Goal: Find contact information: Find contact information

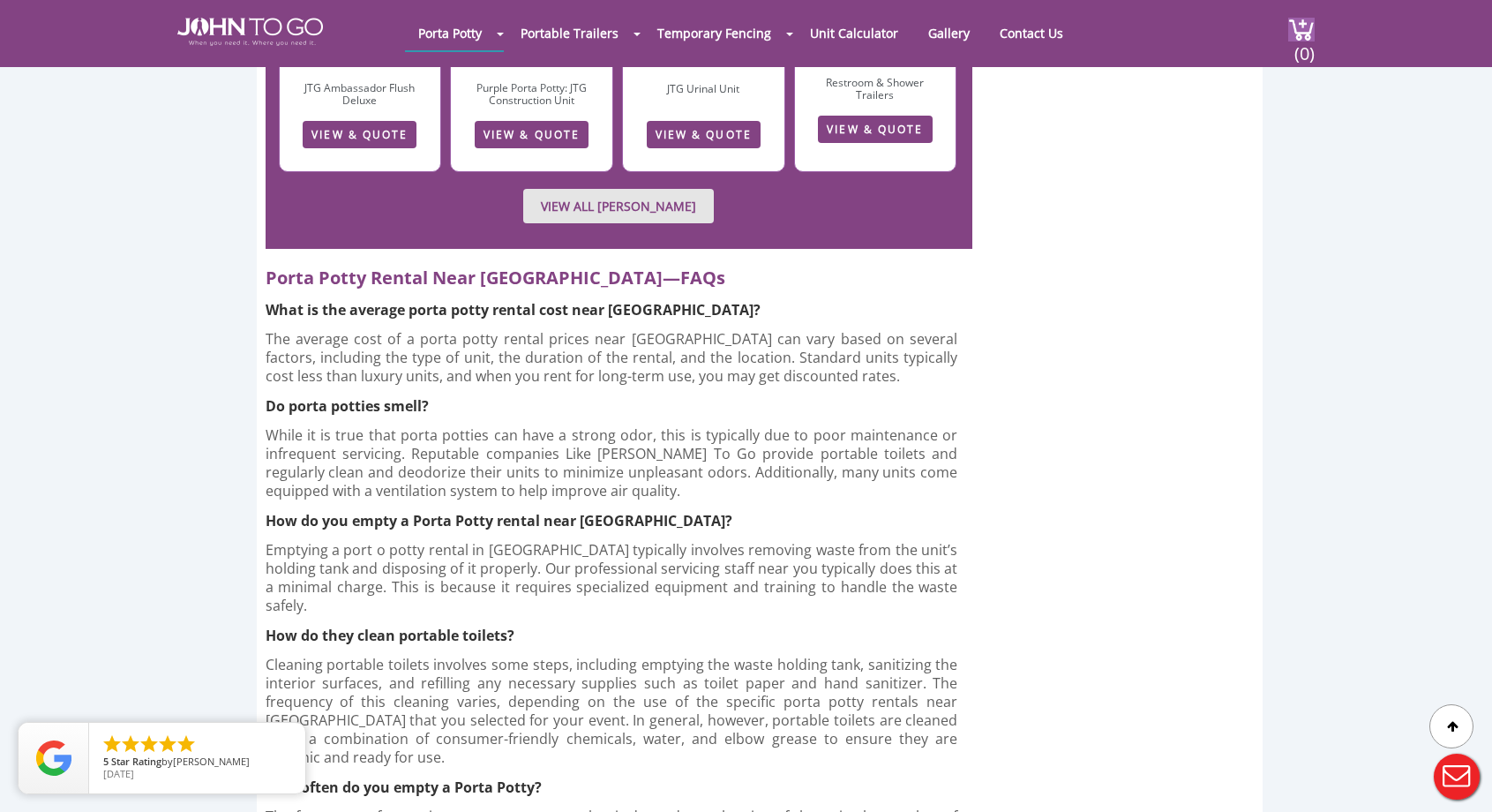
scroll to position [4844, 0]
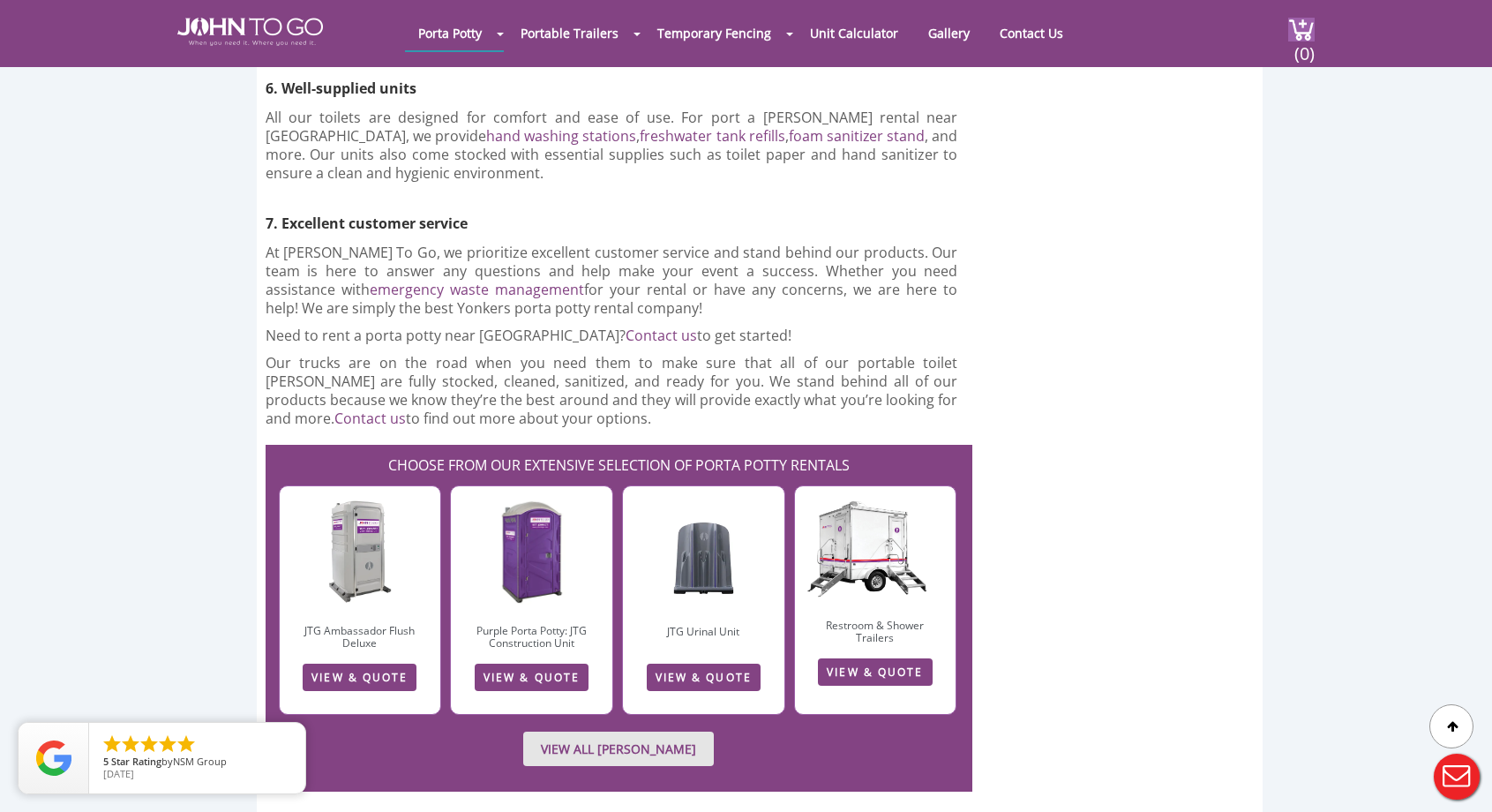
scroll to position [4308, 0]
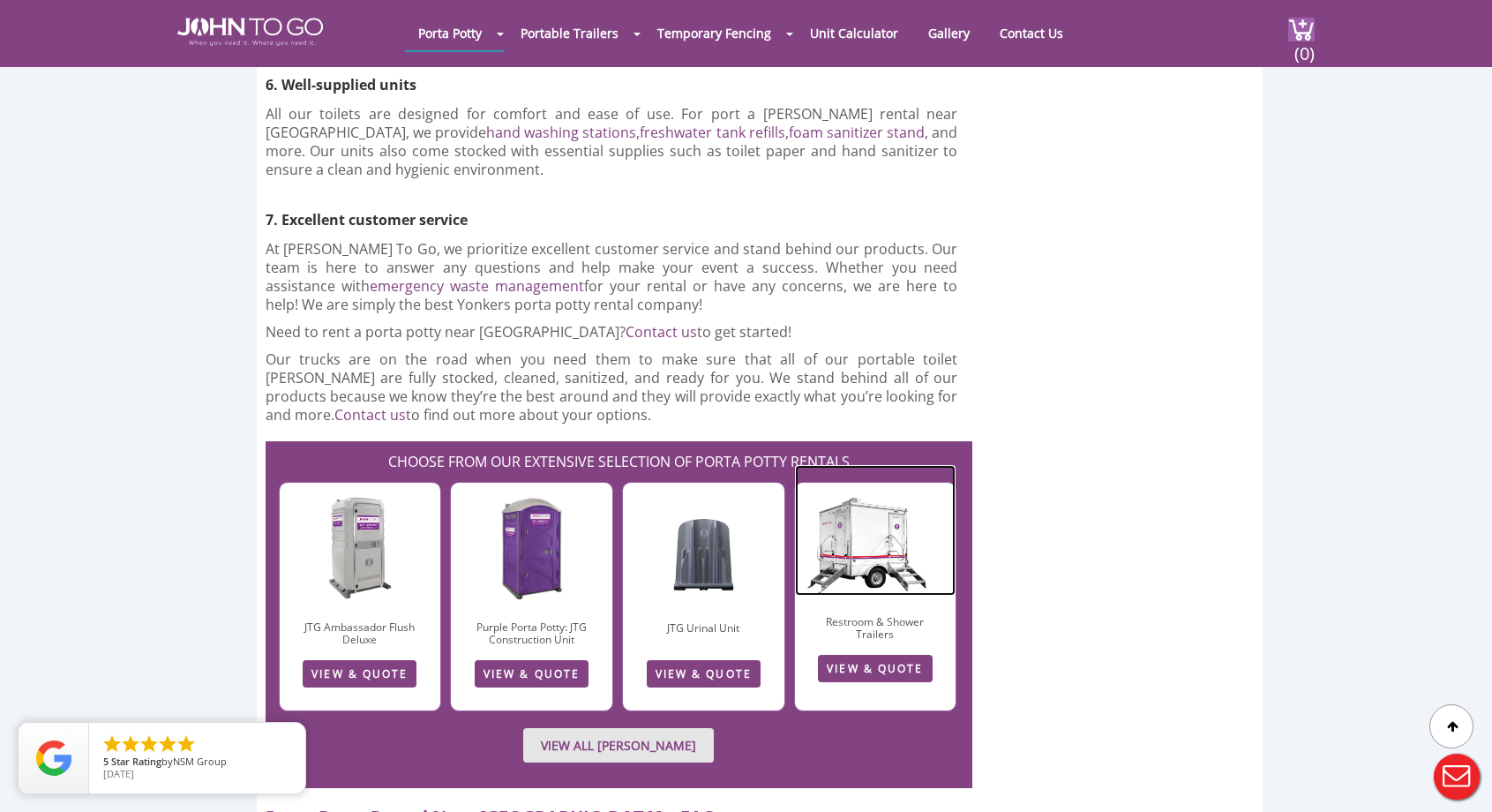
click at [933, 465] on img at bounding box center [876, 530] width 162 height 132
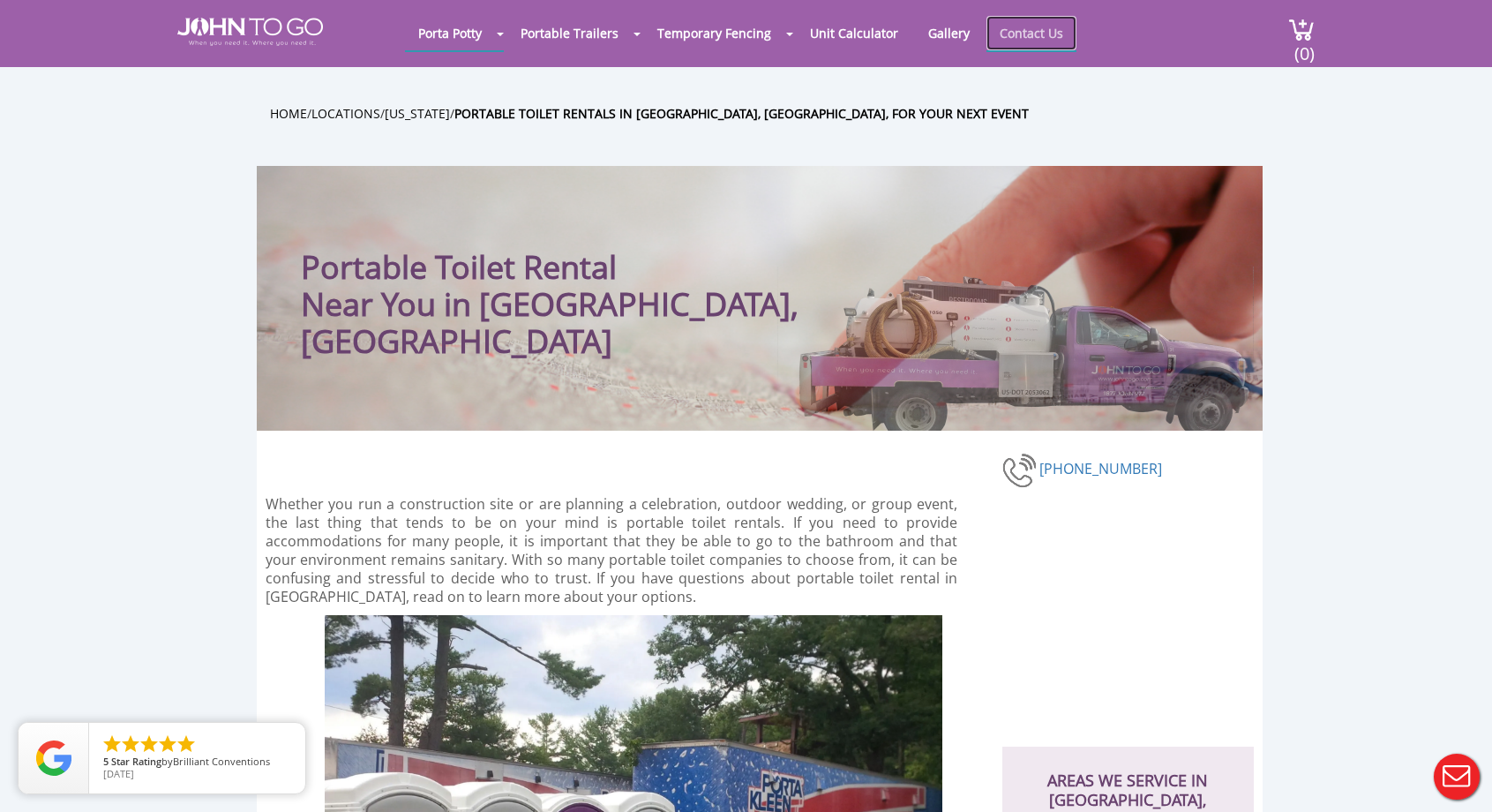
click at [1004, 32] on link "Contact Us" at bounding box center [1032, 32] width 90 height 34
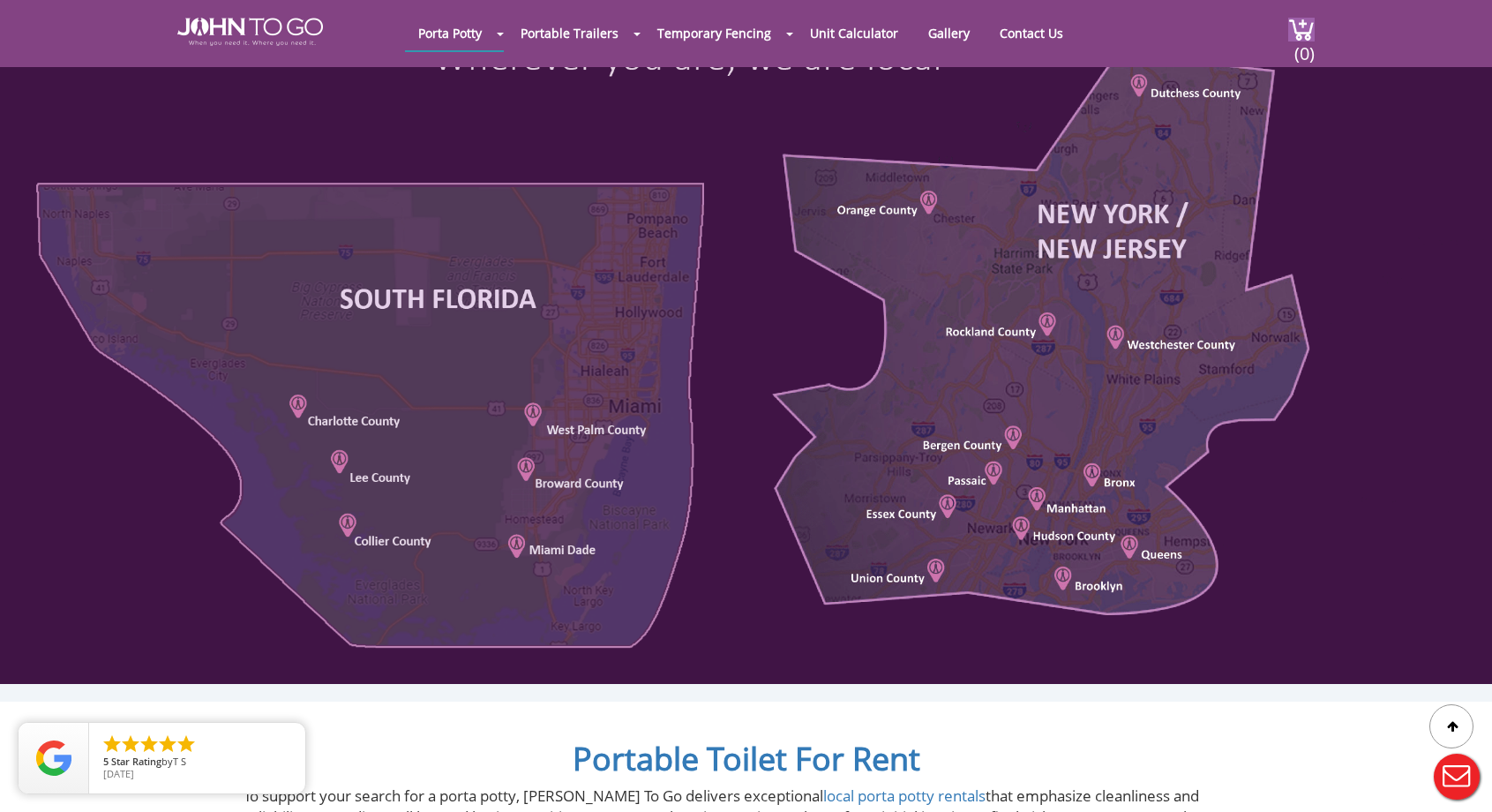
scroll to position [850, 0]
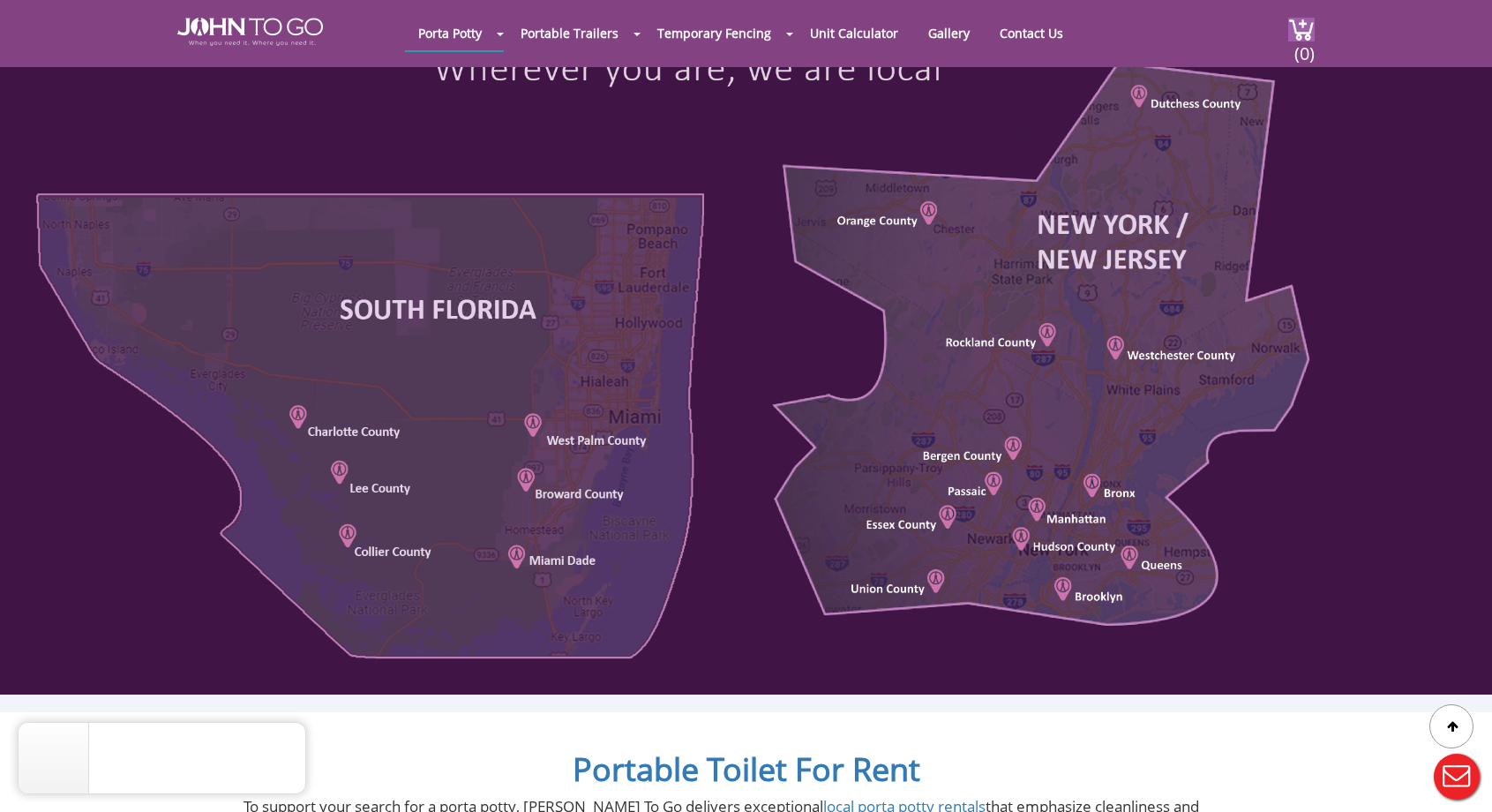
click at [1139, 357] on div at bounding box center [746, 322] width 1492 height 746
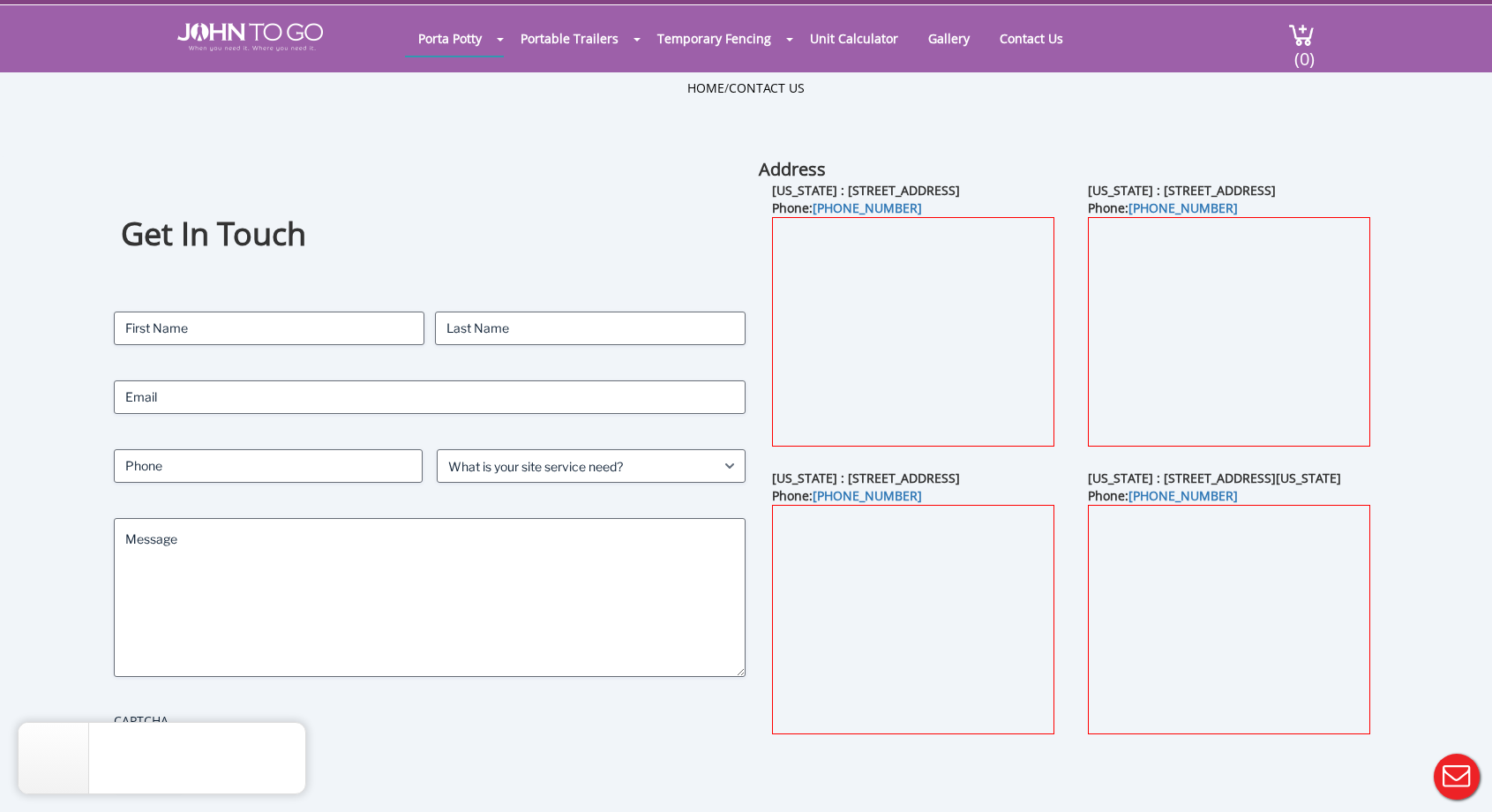
scroll to position [32, 0]
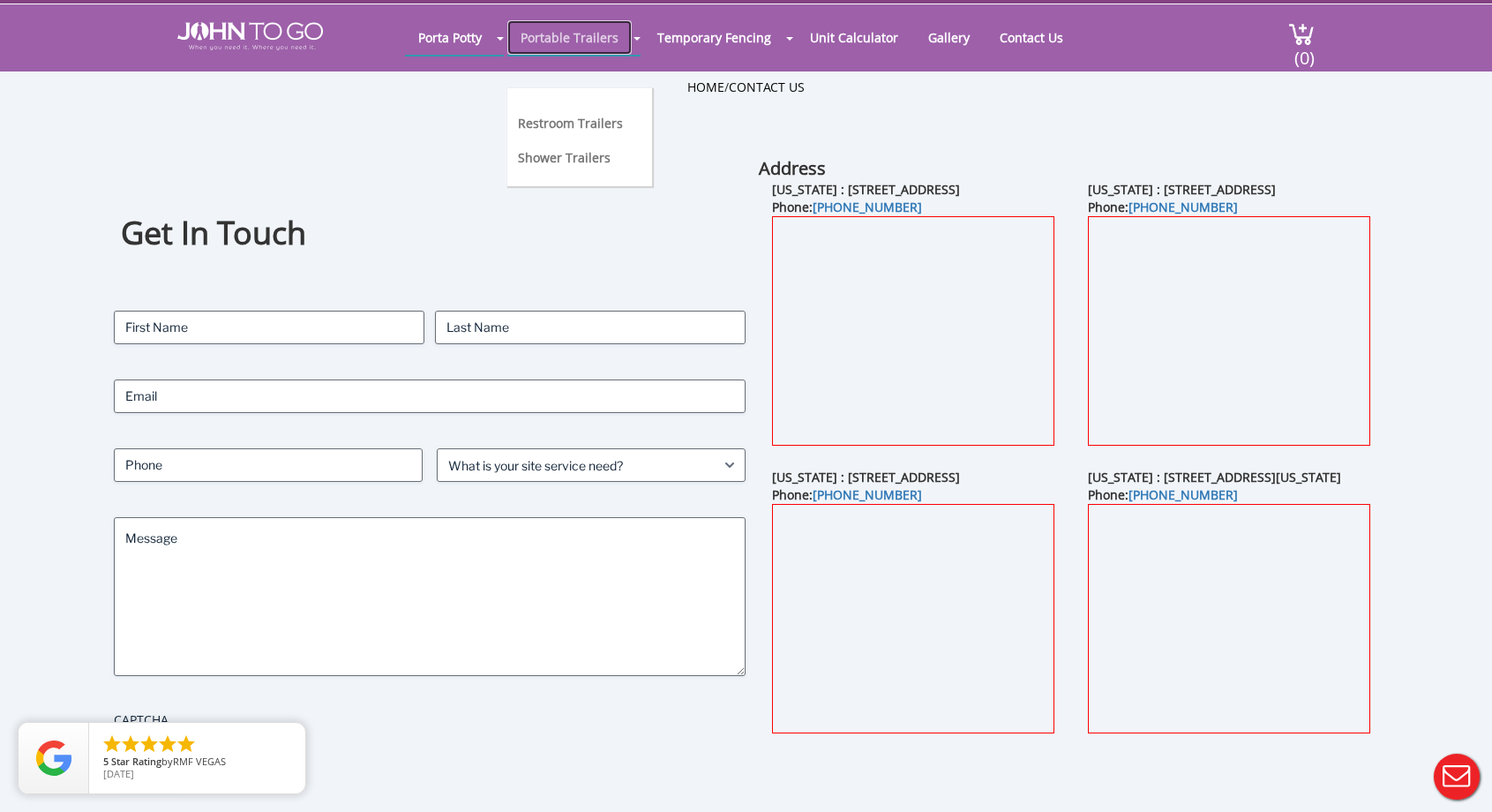
click at [610, 39] on link "Portable Trailers" at bounding box center [569, 37] width 125 height 34
click at [584, 42] on link "Portable Trailers" at bounding box center [569, 37] width 125 height 34
